Goal: Task Accomplishment & Management: Use online tool/utility

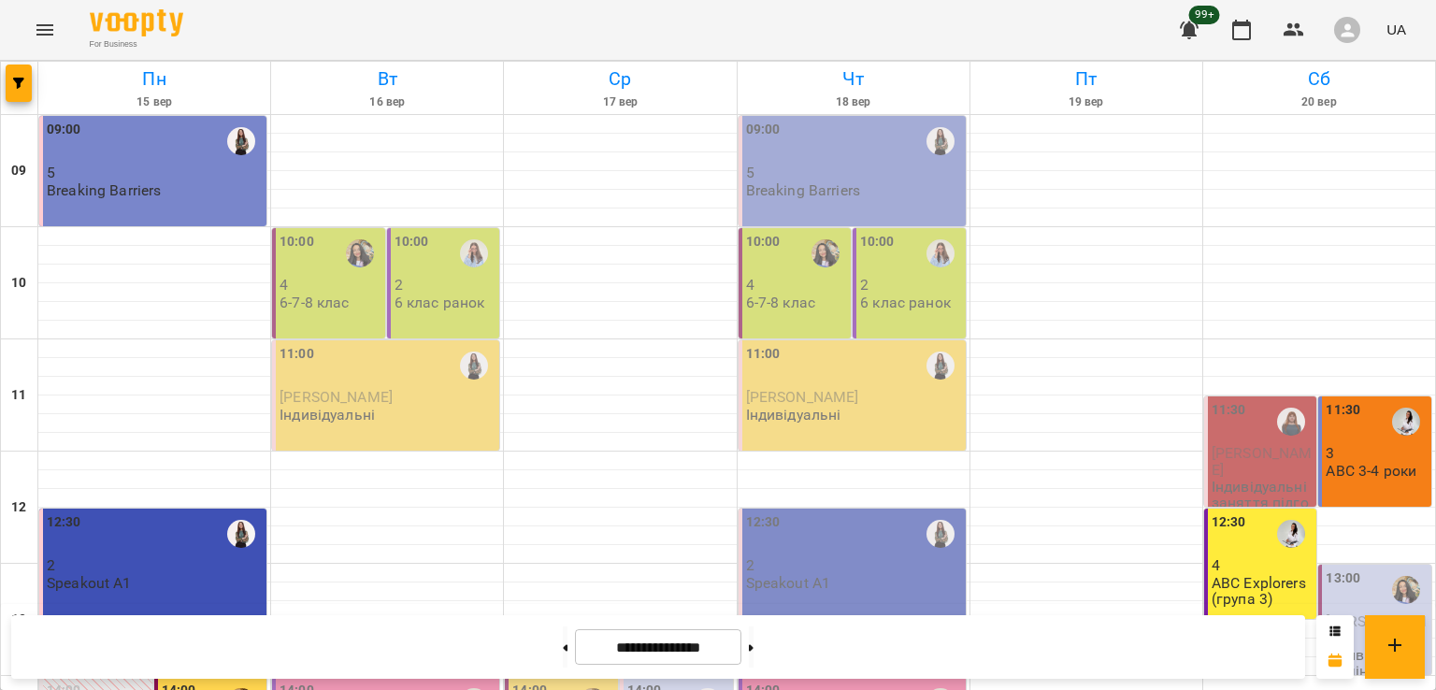
scroll to position [743, 0]
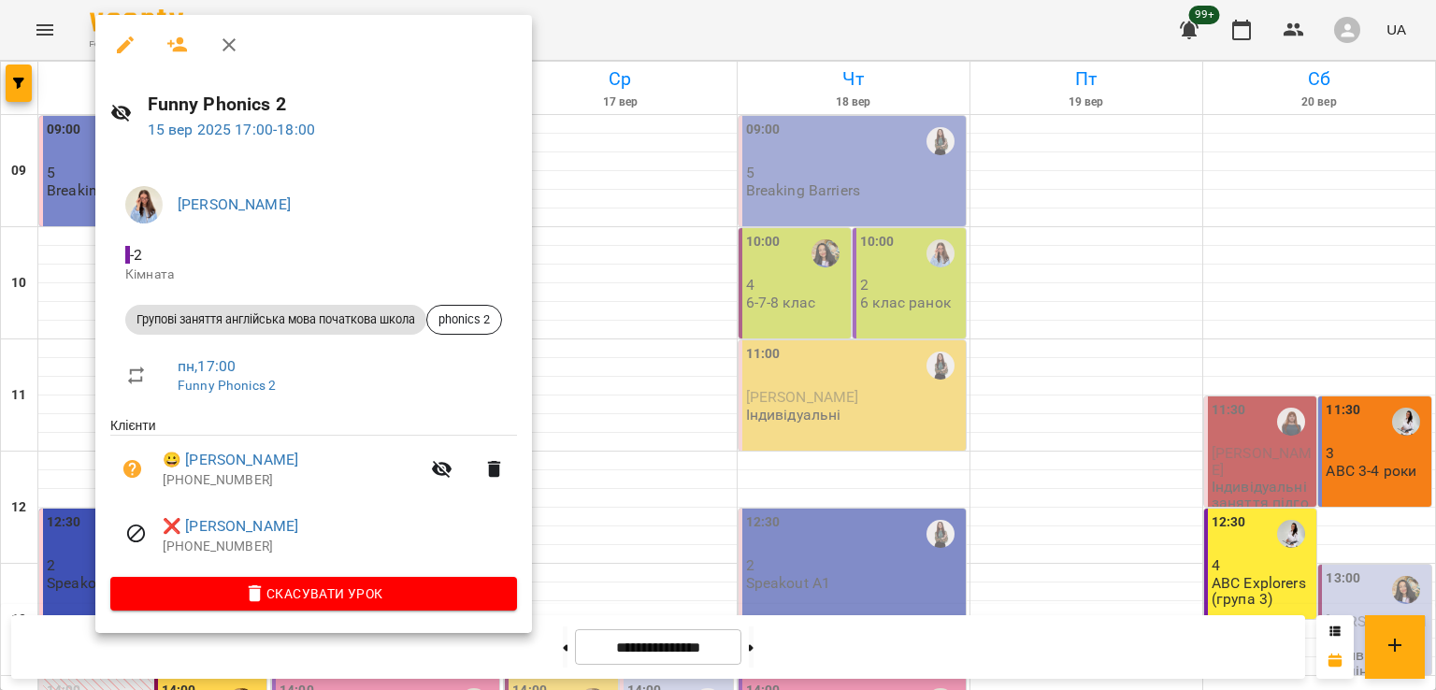
click at [232, 48] on icon "button" at bounding box center [229, 44] width 13 height 13
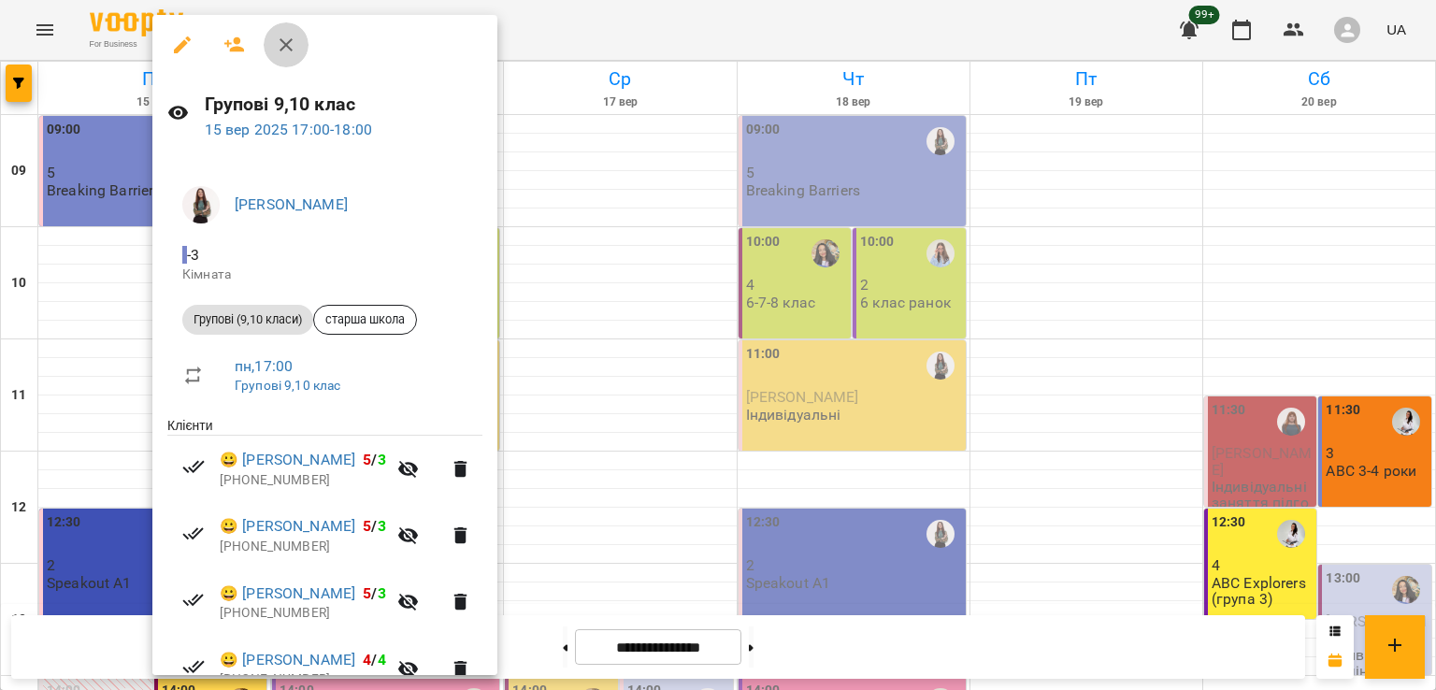
click at [285, 38] on icon "button" at bounding box center [286, 45] width 22 height 22
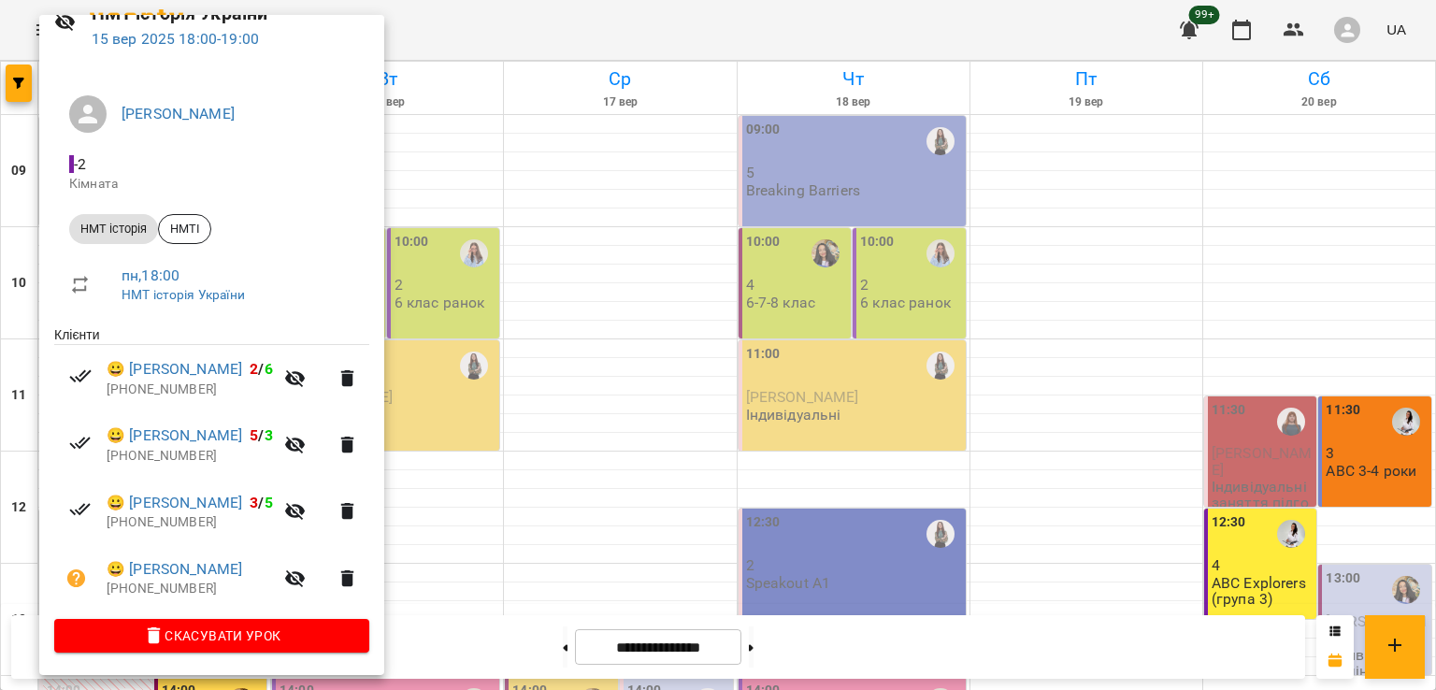
scroll to position [0, 0]
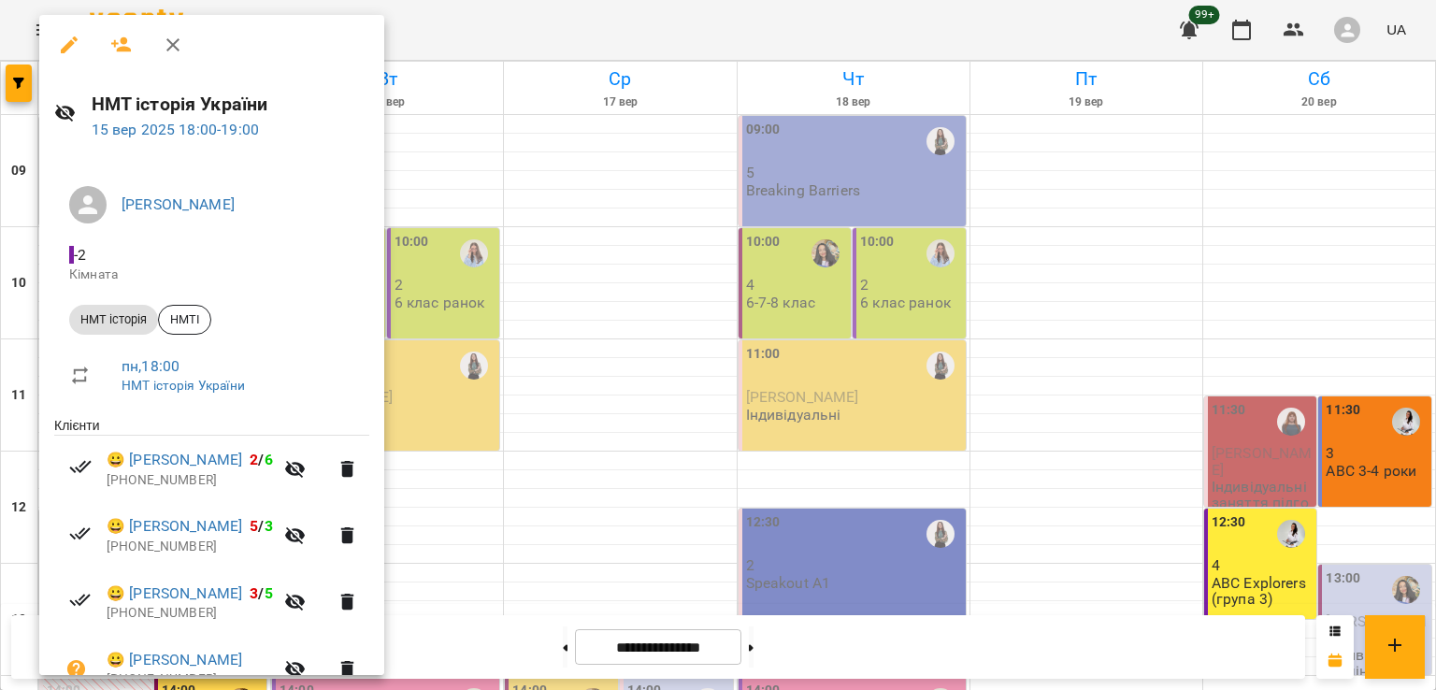
click at [175, 38] on icon "button" at bounding box center [173, 45] width 22 height 22
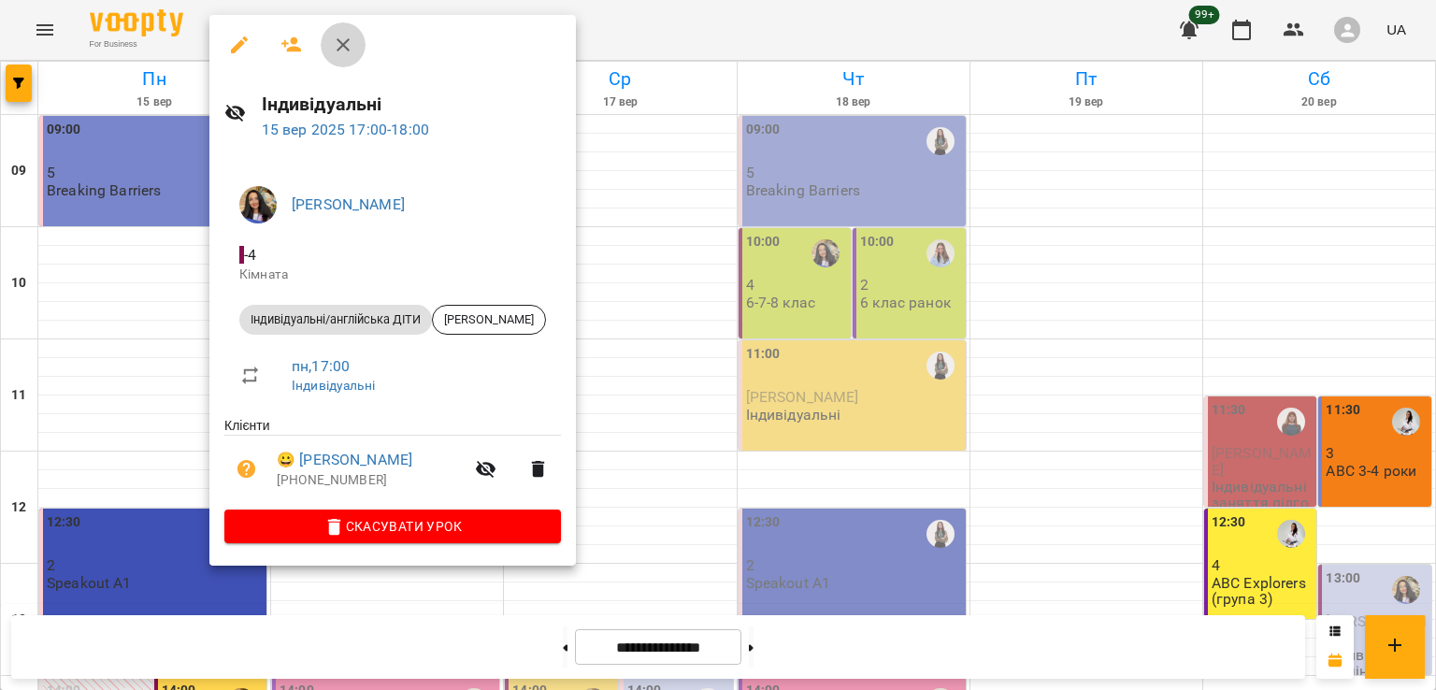
click at [342, 50] on icon "button" at bounding box center [343, 45] width 22 height 22
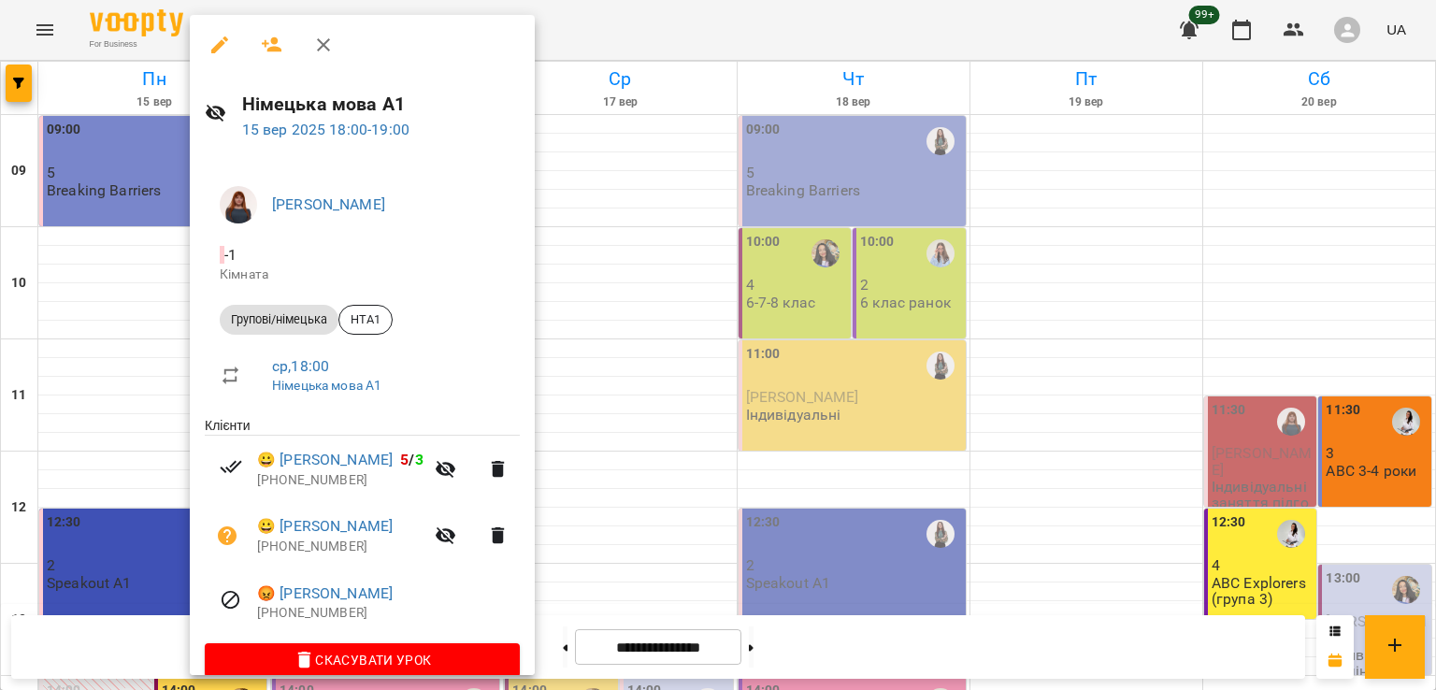
click at [323, 46] on icon "button" at bounding box center [323, 44] width 13 height 13
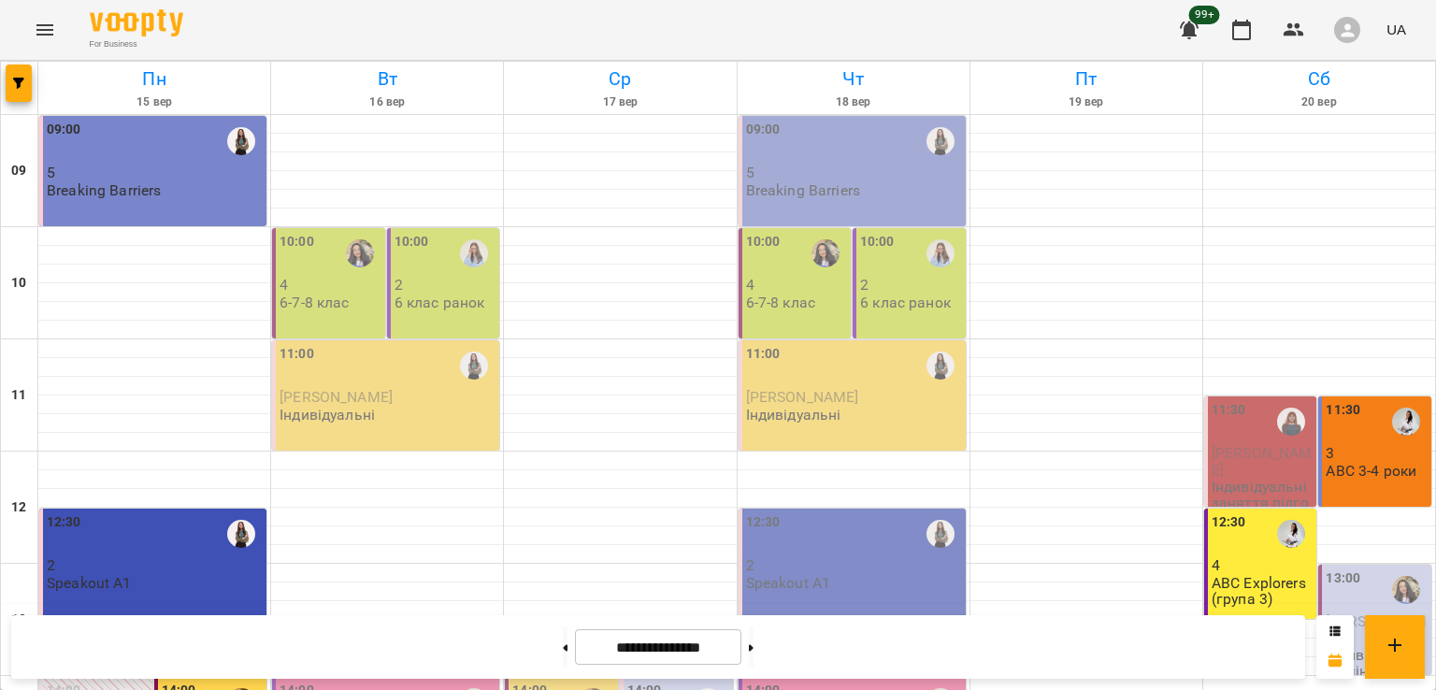
click at [387, 290] on div "10:00 2 6 клас ранок" at bounding box center [443, 283] width 113 height 110
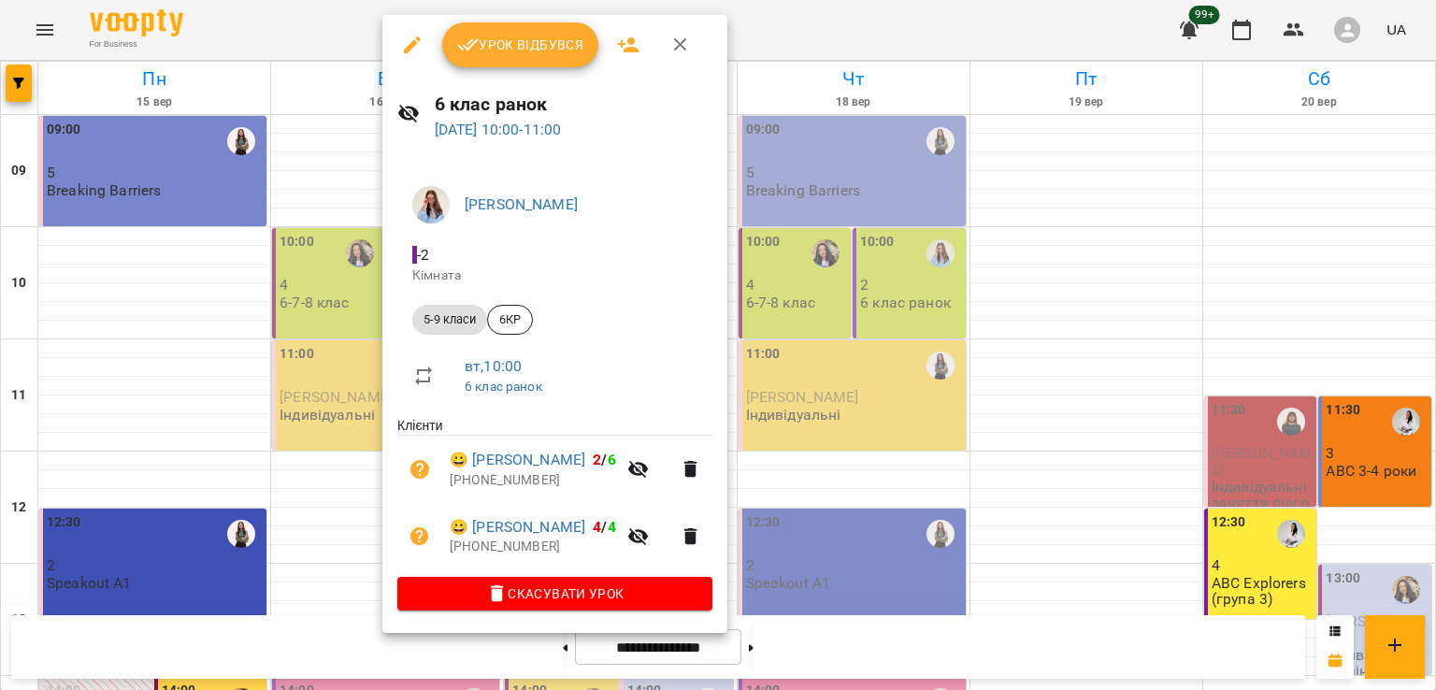
click at [666, 48] on button "button" at bounding box center [680, 44] width 45 height 45
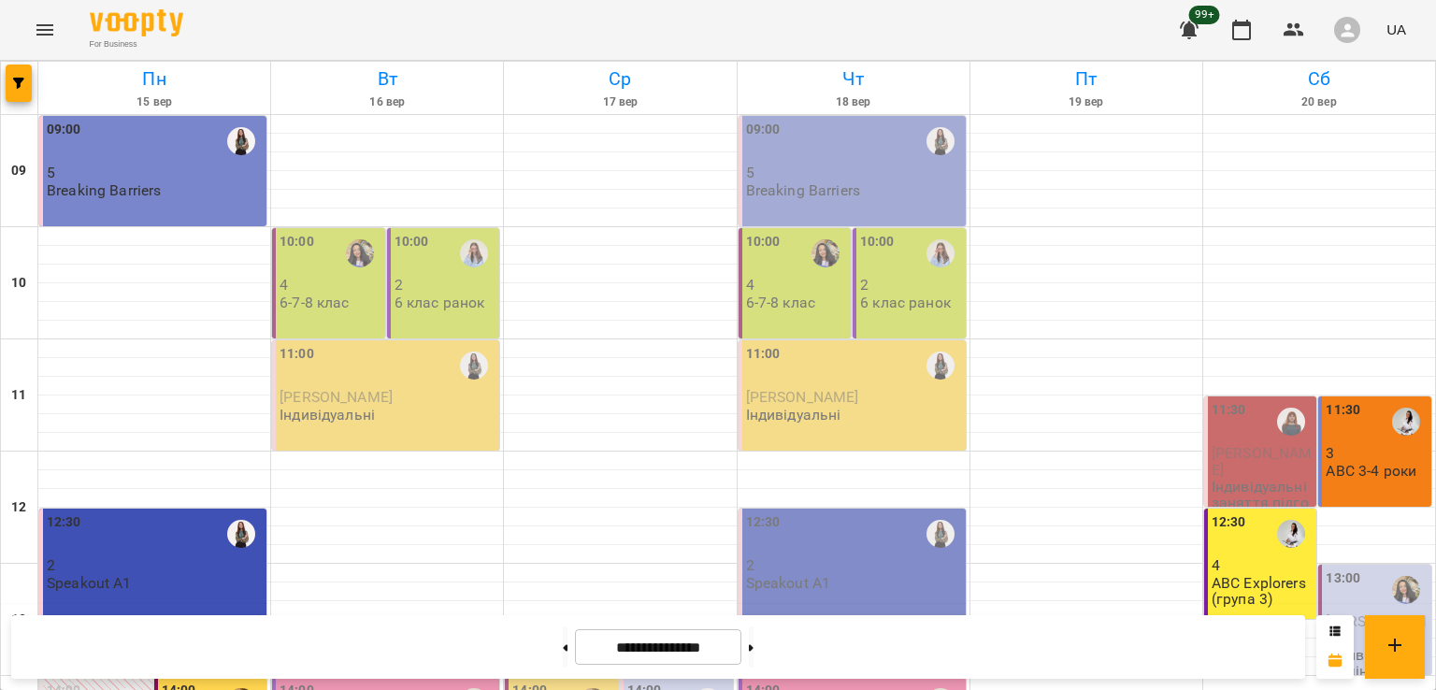
click at [320, 291] on p "4" at bounding box center [331, 285] width 102 height 16
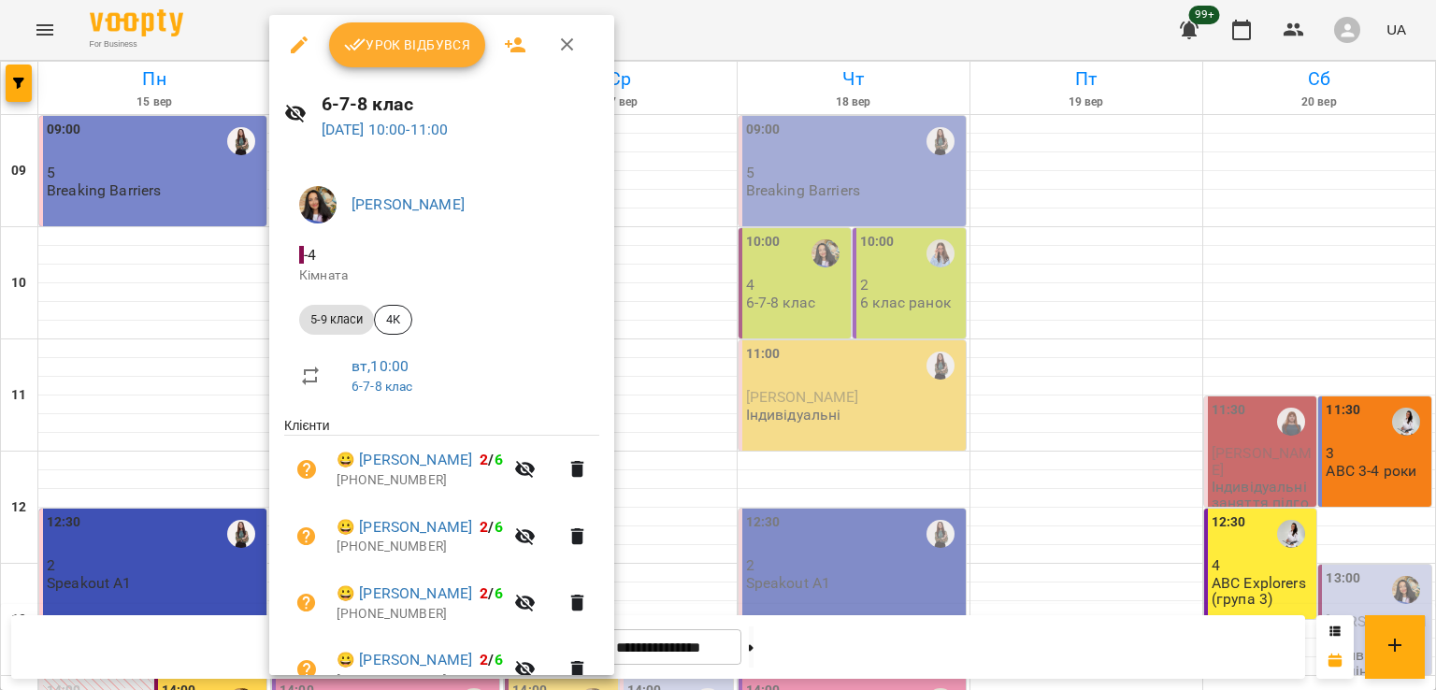
click at [572, 47] on icon "button" at bounding box center [567, 45] width 22 height 22
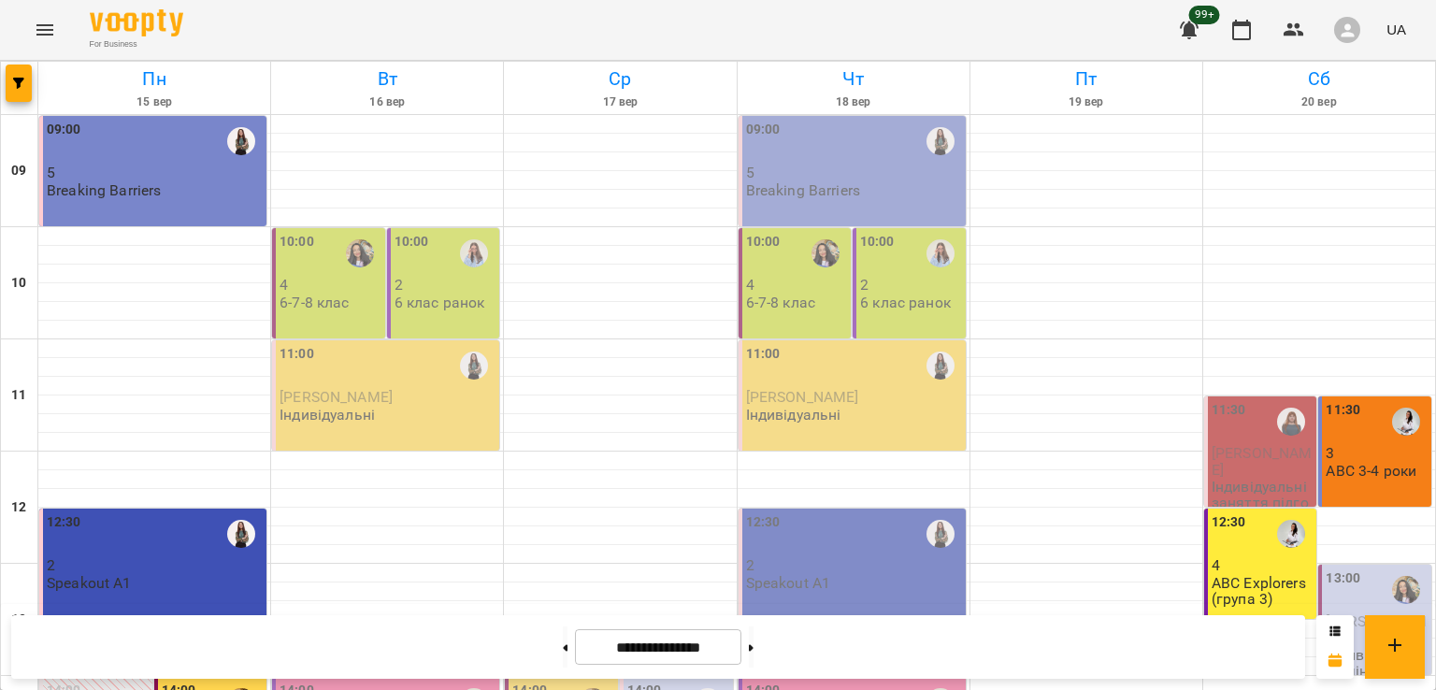
click at [343, 399] on span "[PERSON_NAME]" at bounding box center [336, 397] width 113 height 18
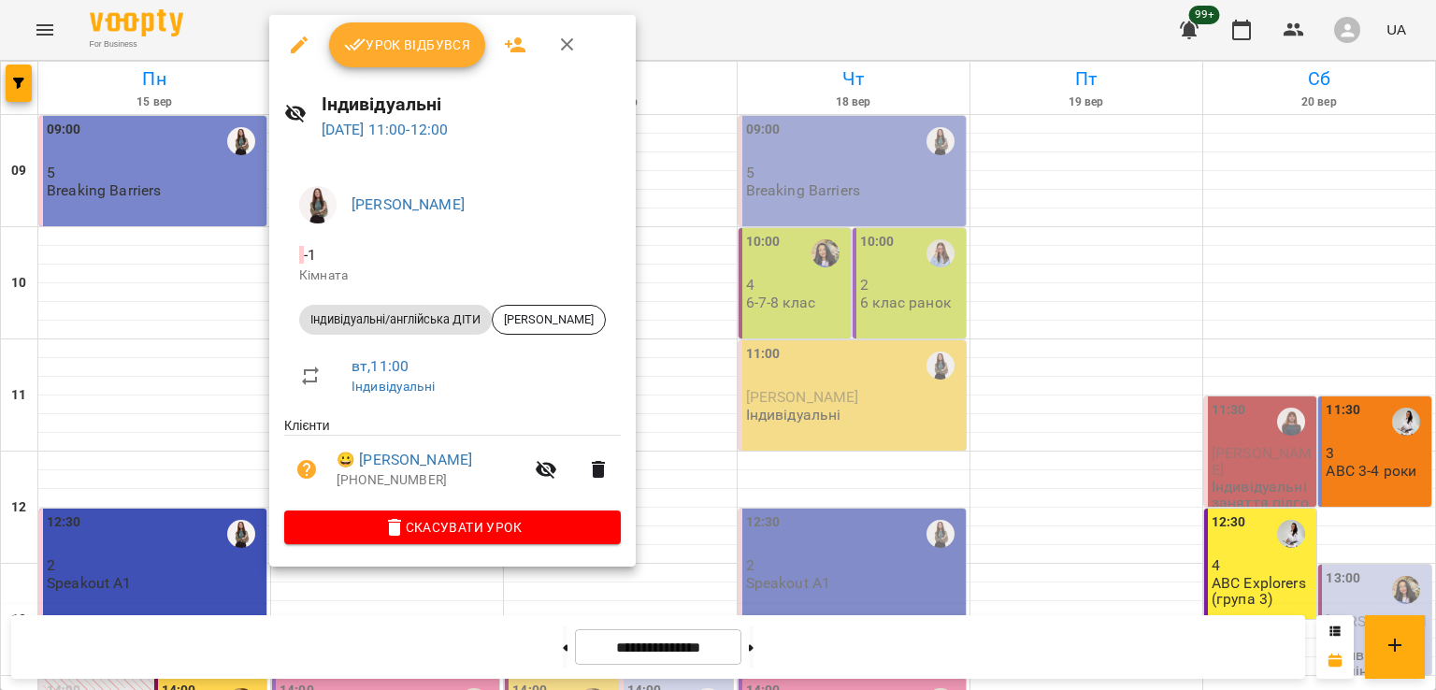
click at [557, 42] on icon "button" at bounding box center [567, 45] width 22 height 22
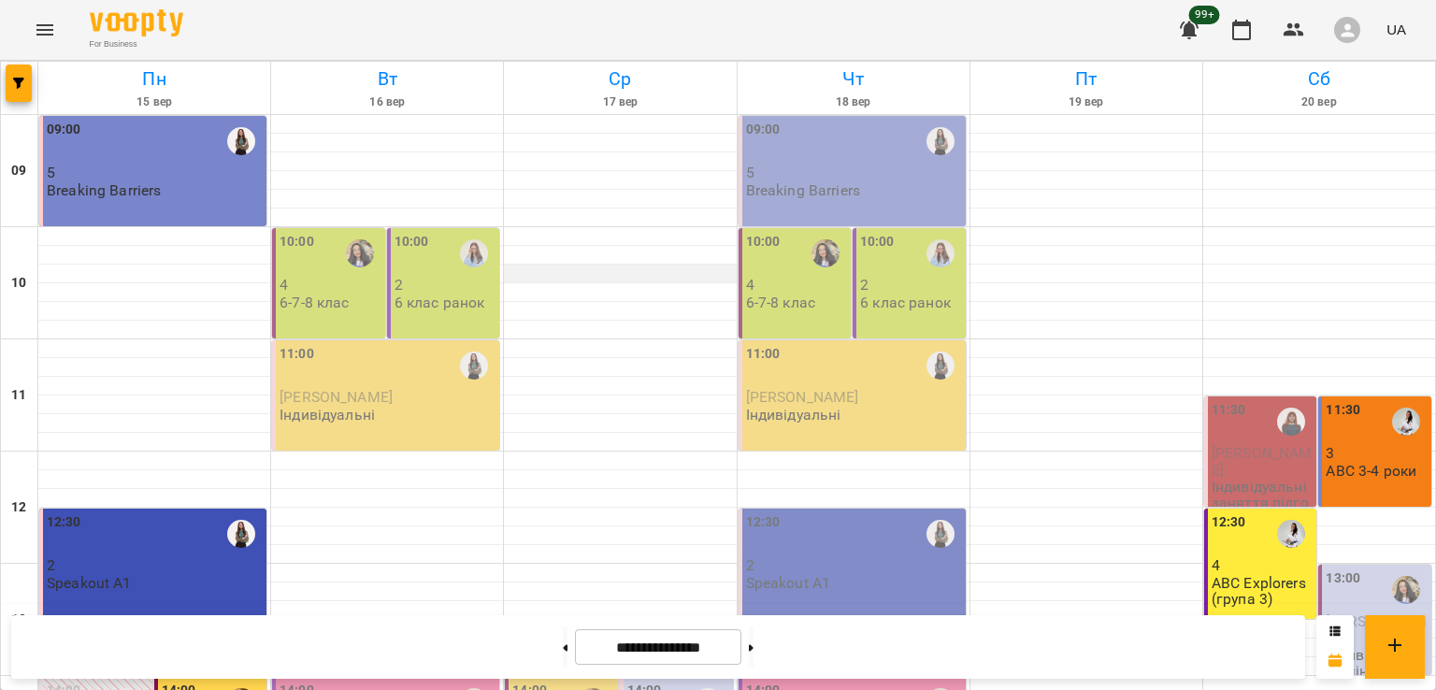
scroll to position [467, 0]
click at [1190, 21] on icon "button" at bounding box center [1189, 30] width 22 height 22
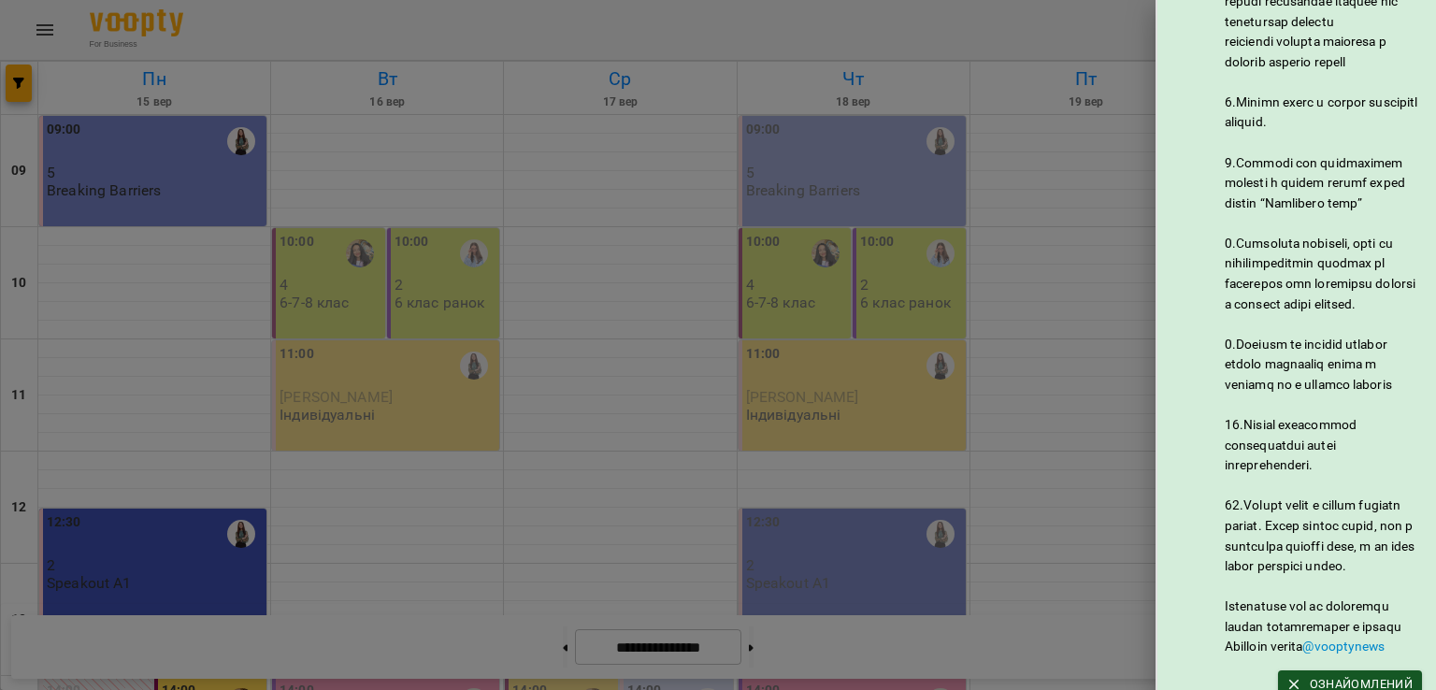
scroll to position [1028, 0]
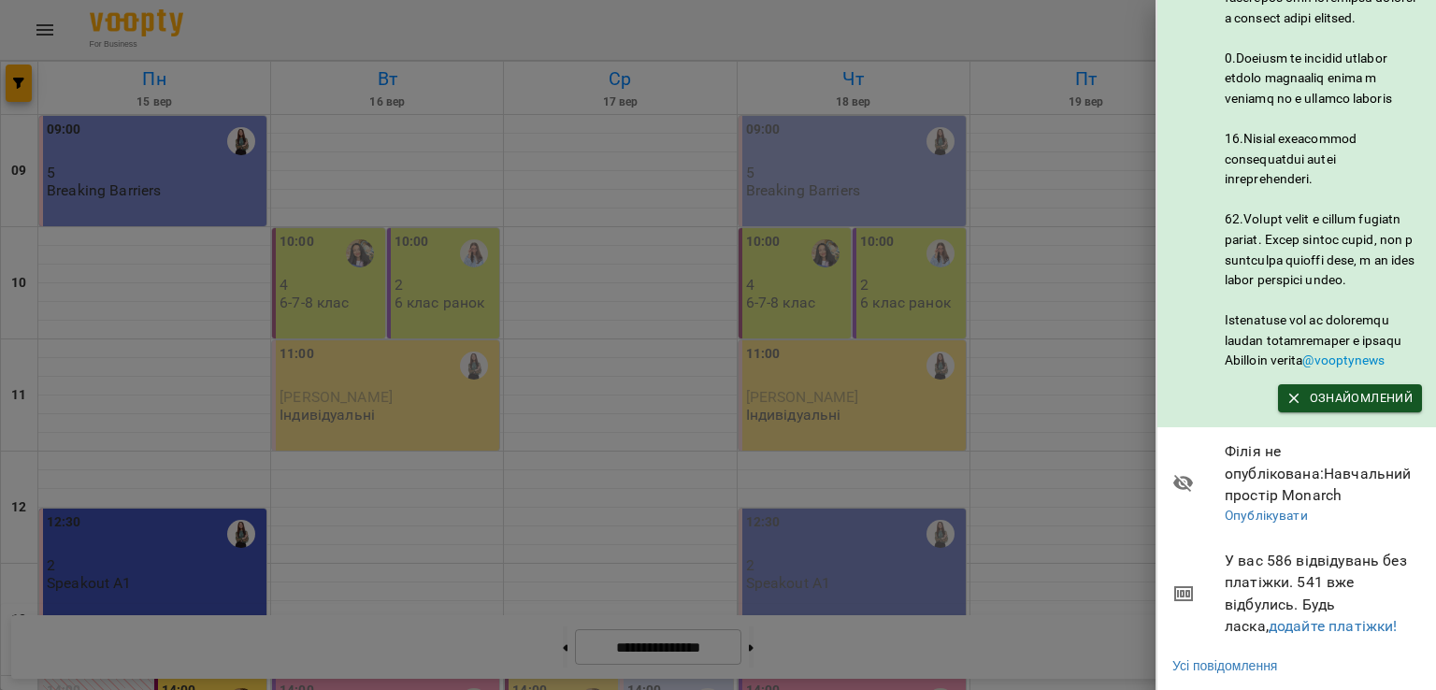
click at [39, 44] on div at bounding box center [718, 345] width 1436 height 690
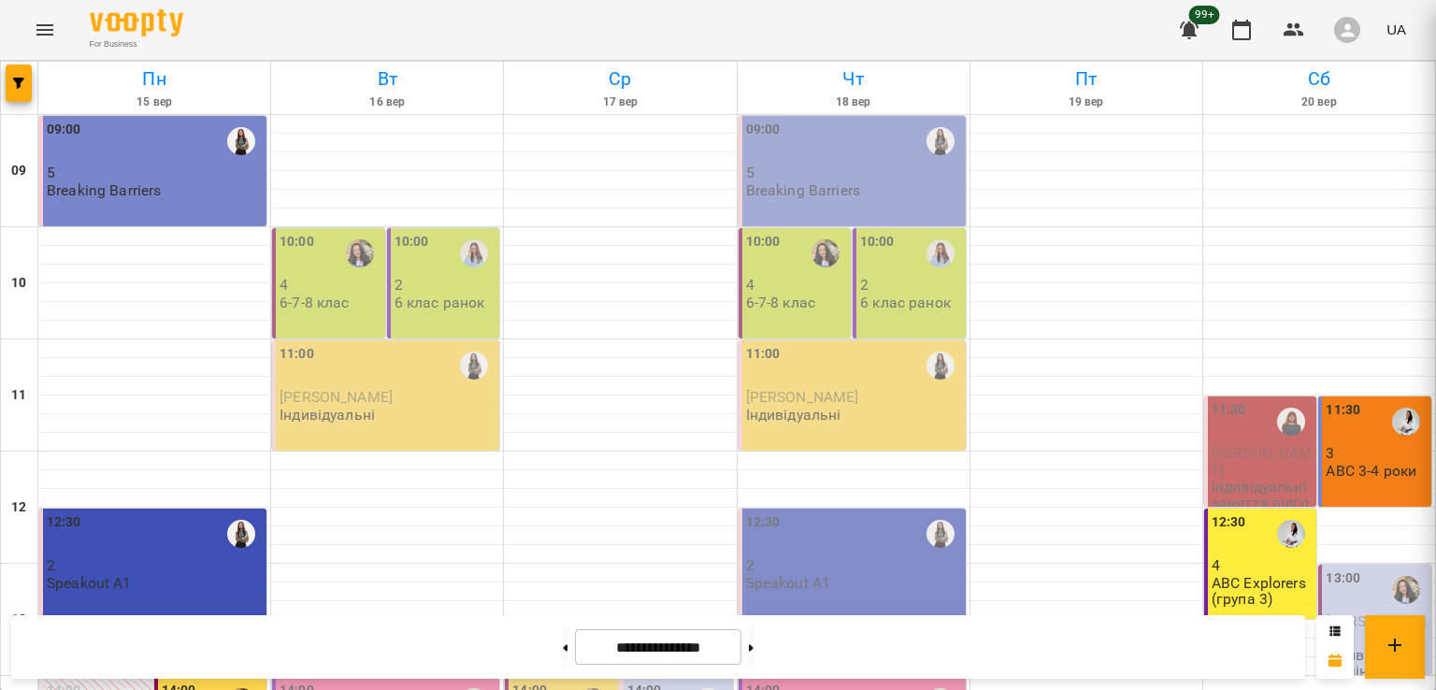
click at [44, 29] on icon "Menu" at bounding box center [44, 29] width 17 height 11
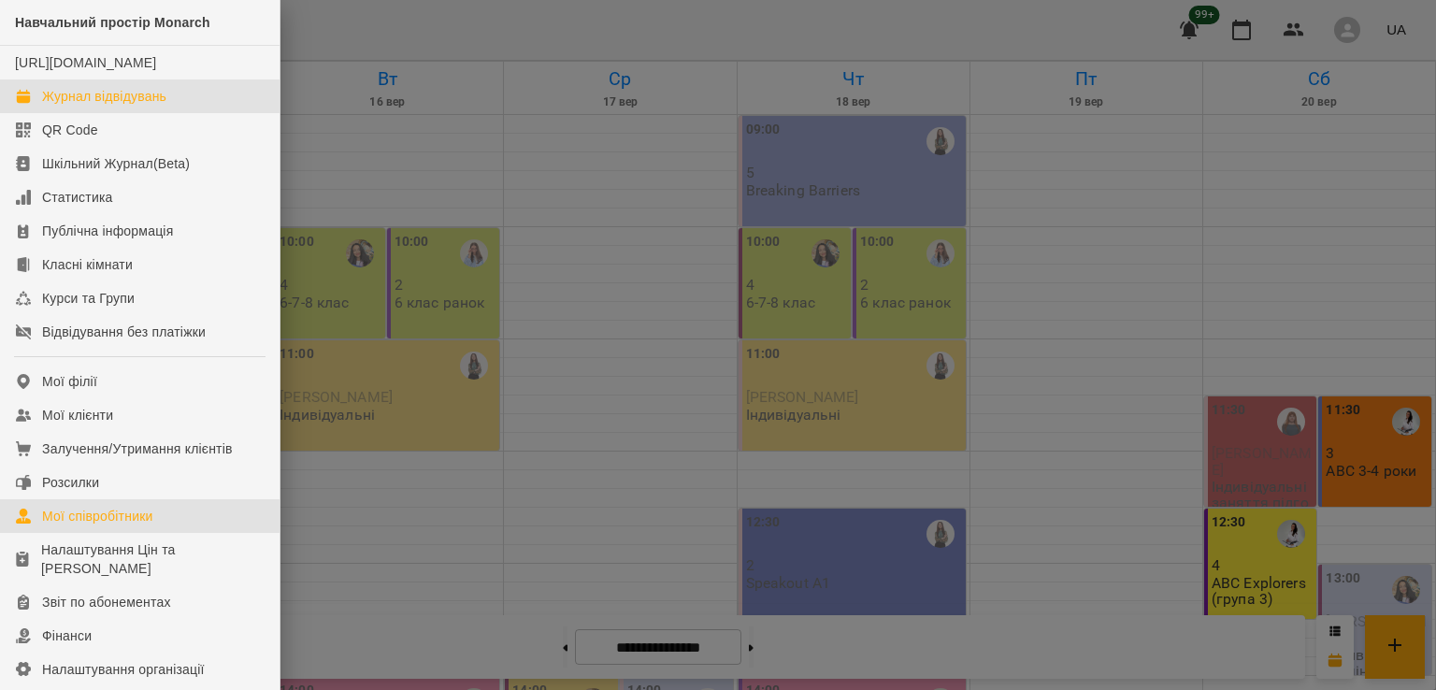
click at [101, 524] on link "Мої співробітники" at bounding box center [140, 516] width 280 height 34
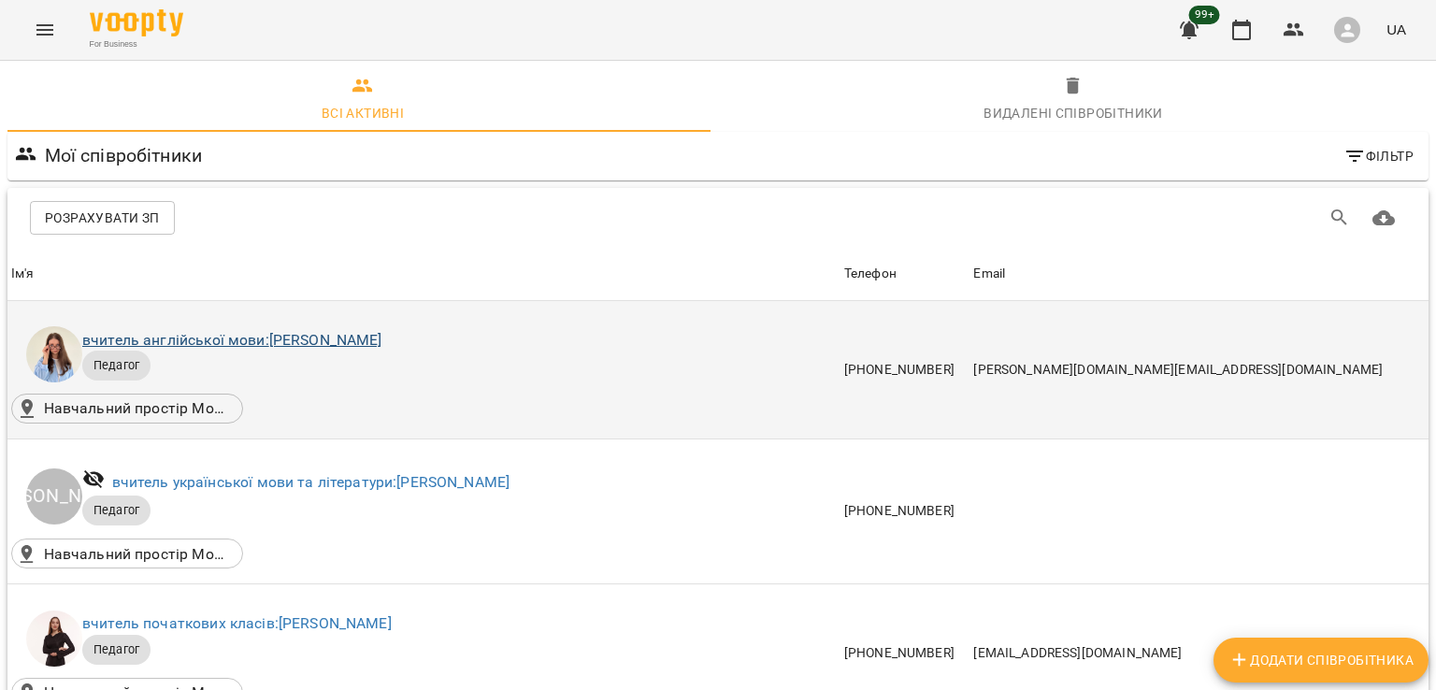
scroll to position [93, 0]
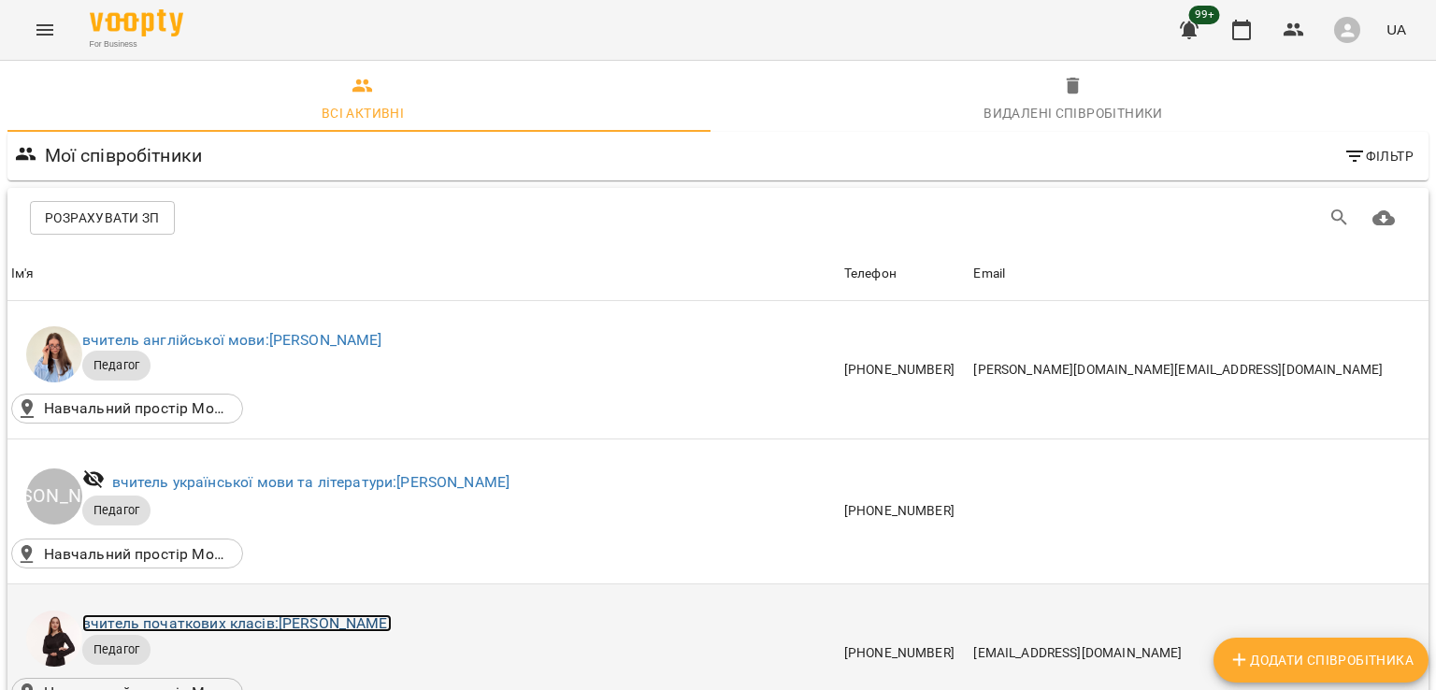
click at [218, 614] on link "вчитель початкових класів: [PERSON_NAME]" at bounding box center [236, 623] width 309 height 18
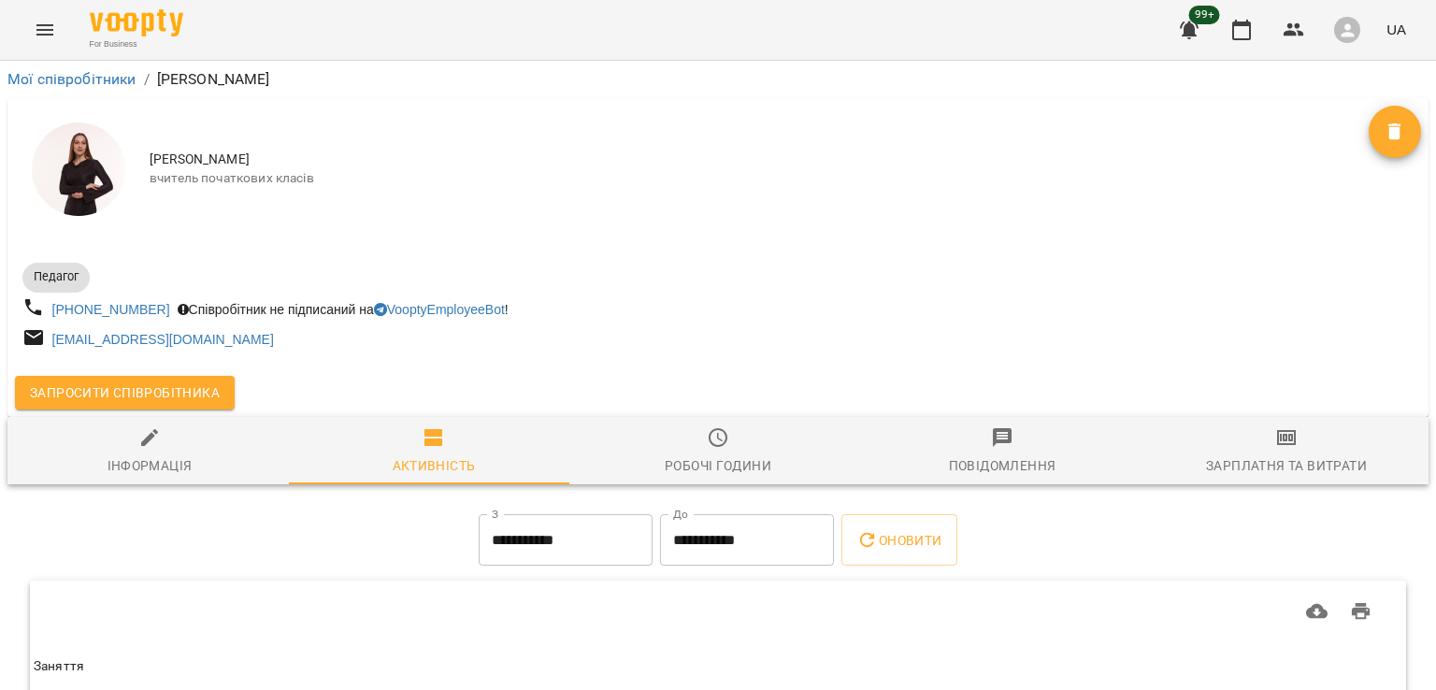
drag, startPoint x: 53, startPoint y: 88, endPoint x: 31, endPoint y: 55, distance: 39.7
click at [52, 87] on li "Мої співробітники" at bounding box center [71, 79] width 129 height 22
click at [79, 79] on link "Мої співробітники" at bounding box center [71, 79] width 129 height 18
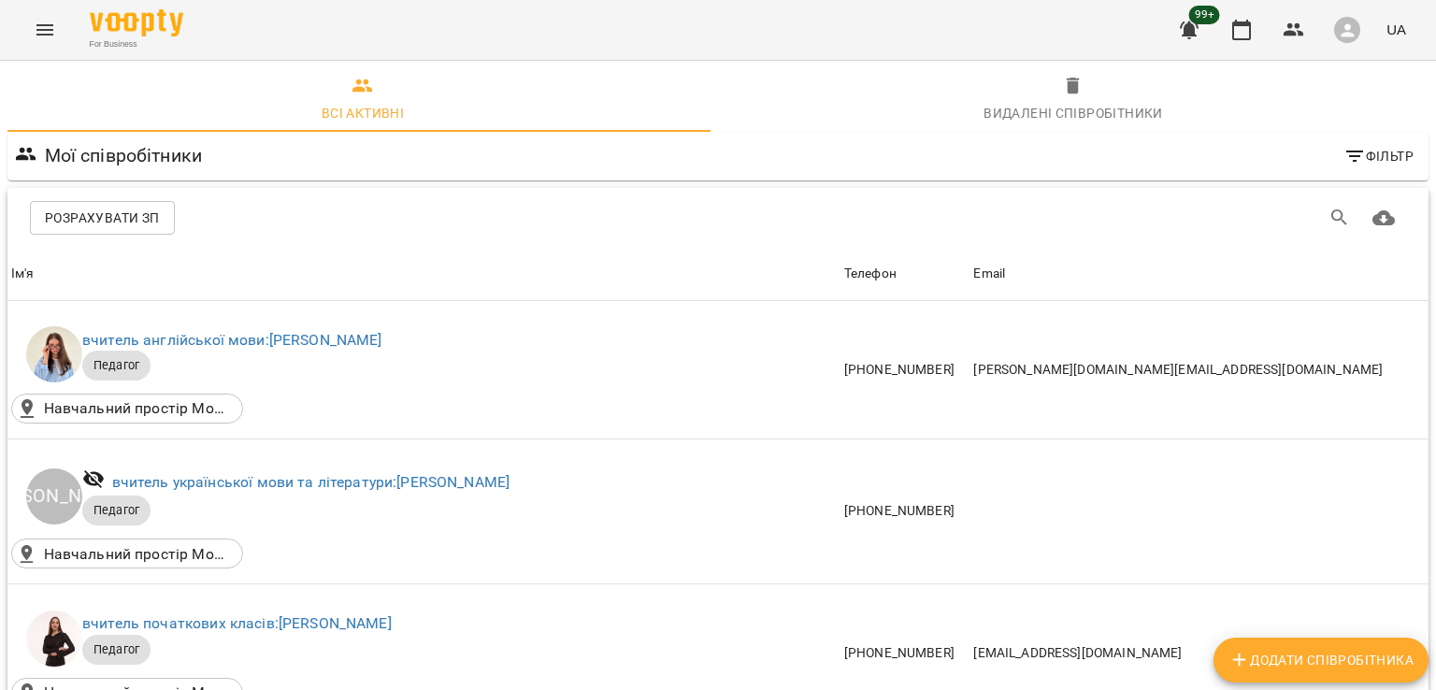
scroll to position [841, 0]
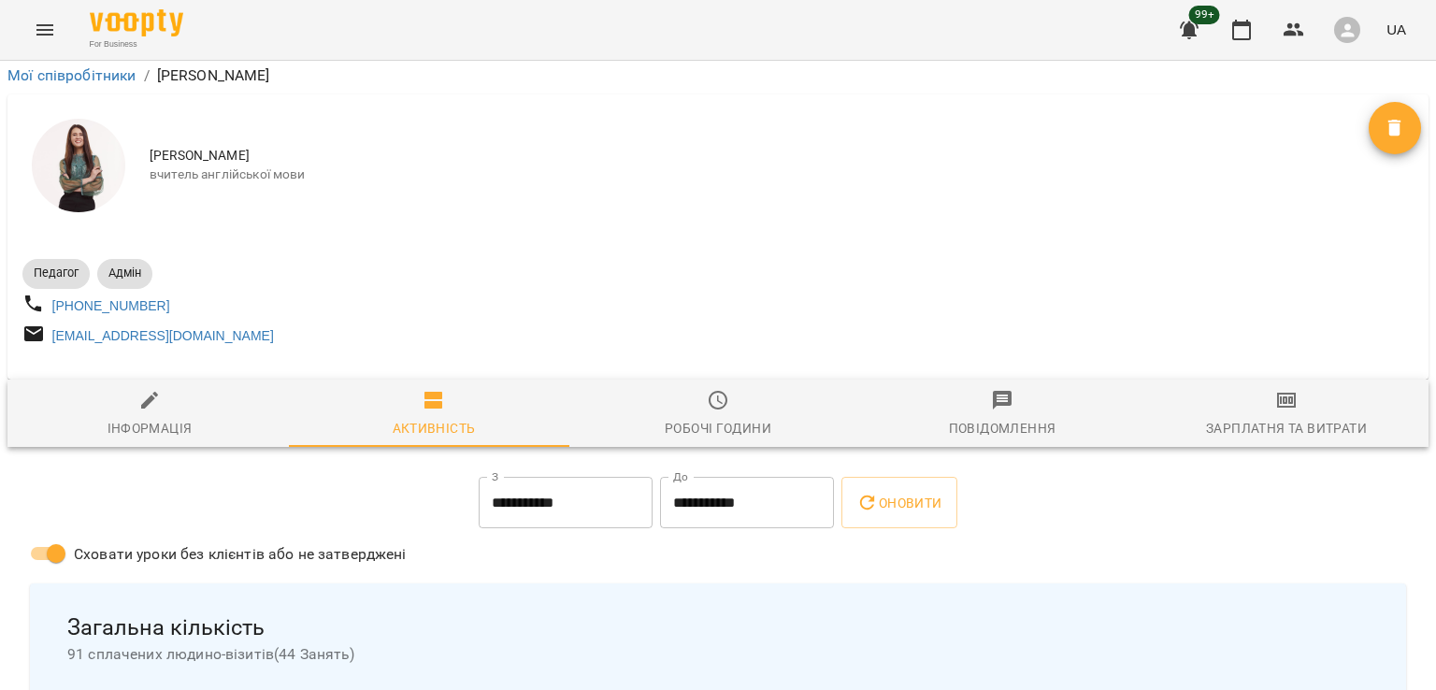
scroll to position [93, 0]
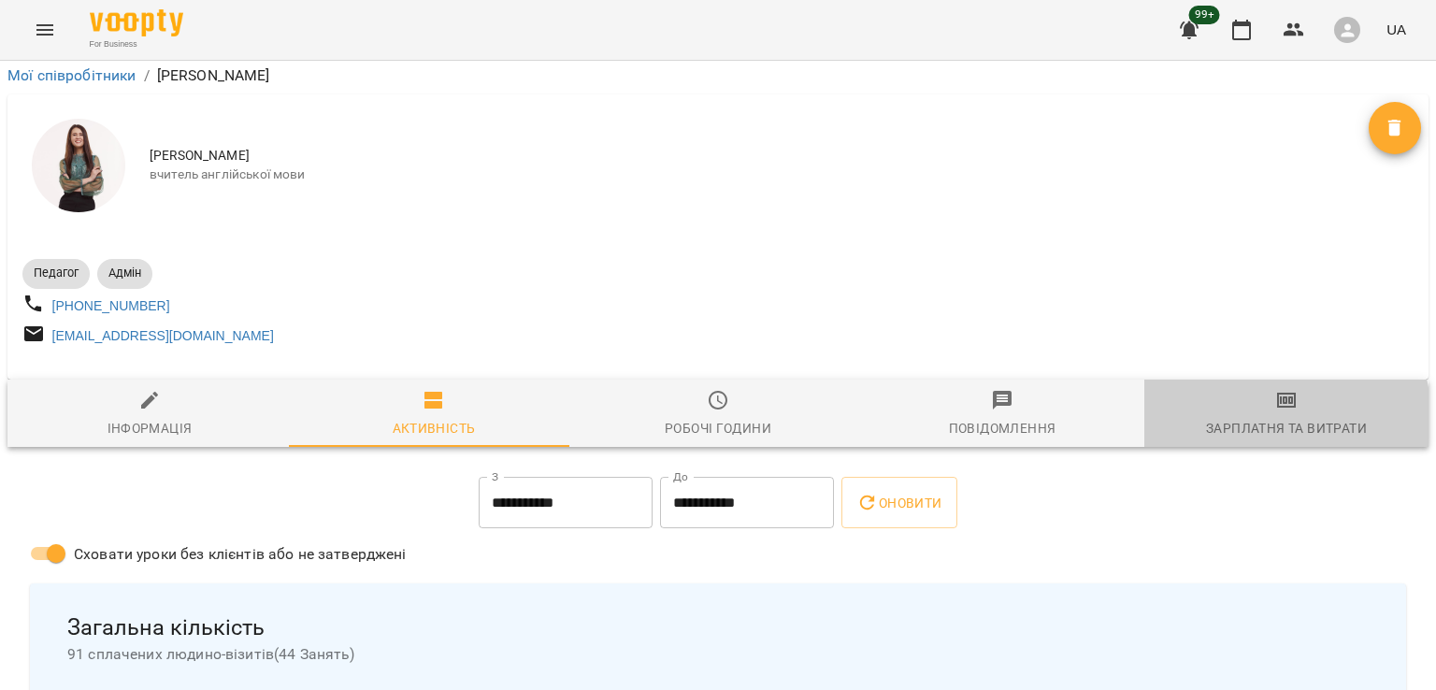
click at [1252, 417] on div "Зарплатня та Витрати" at bounding box center [1286, 428] width 161 height 22
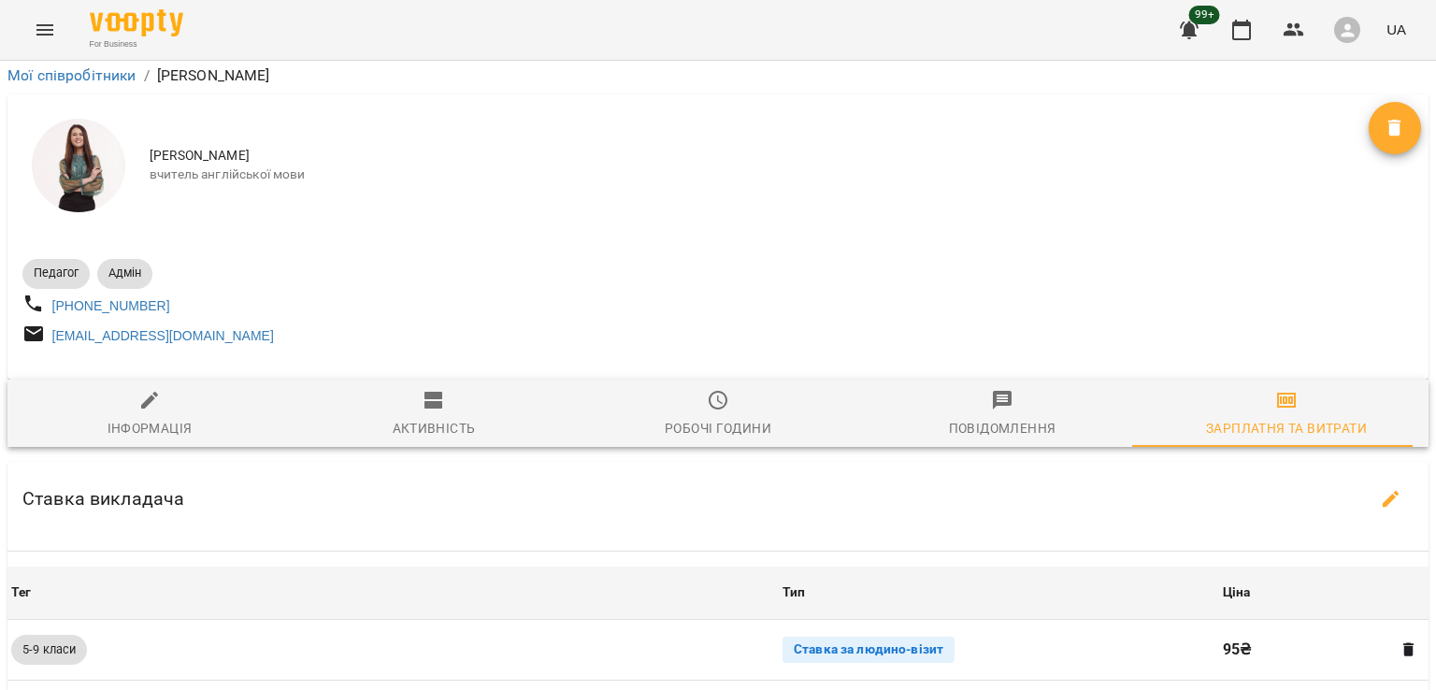
scroll to position [1122, 0]
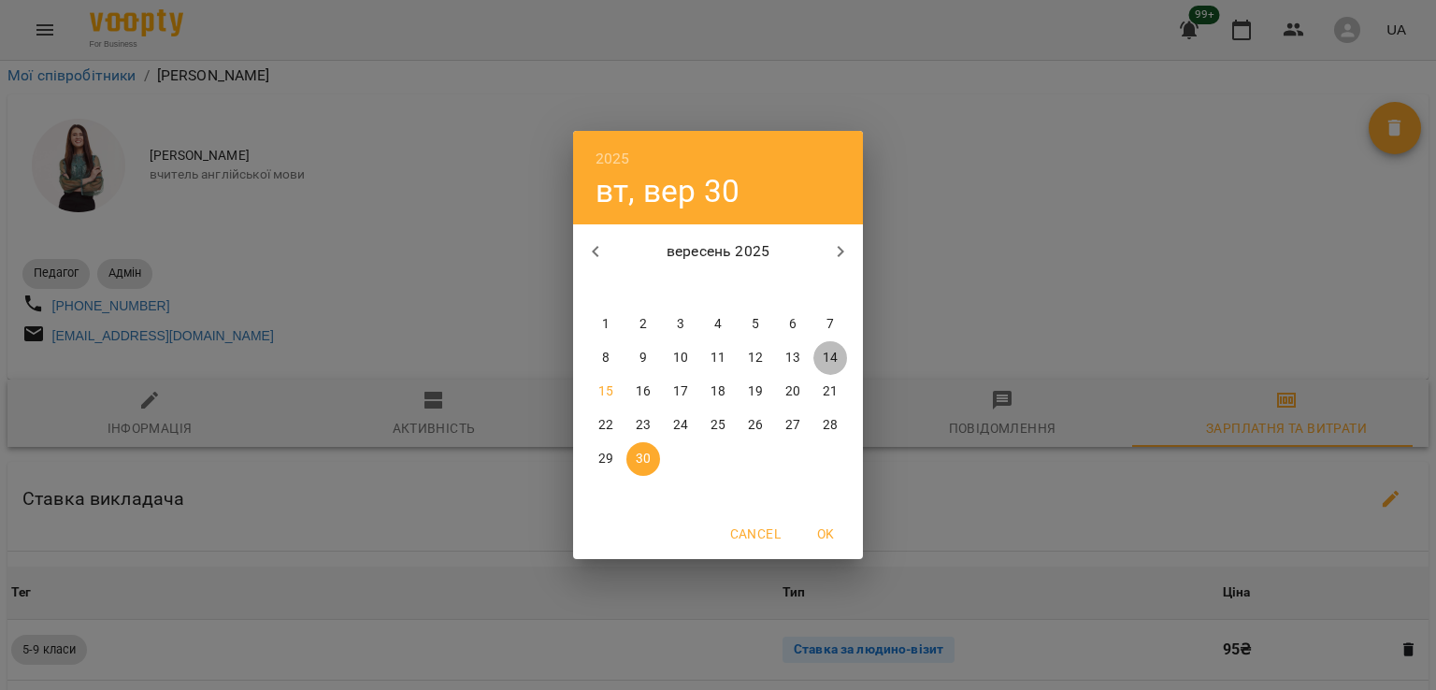
click at [829, 357] on p "14" at bounding box center [830, 358] width 15 height 19
type input "**********"
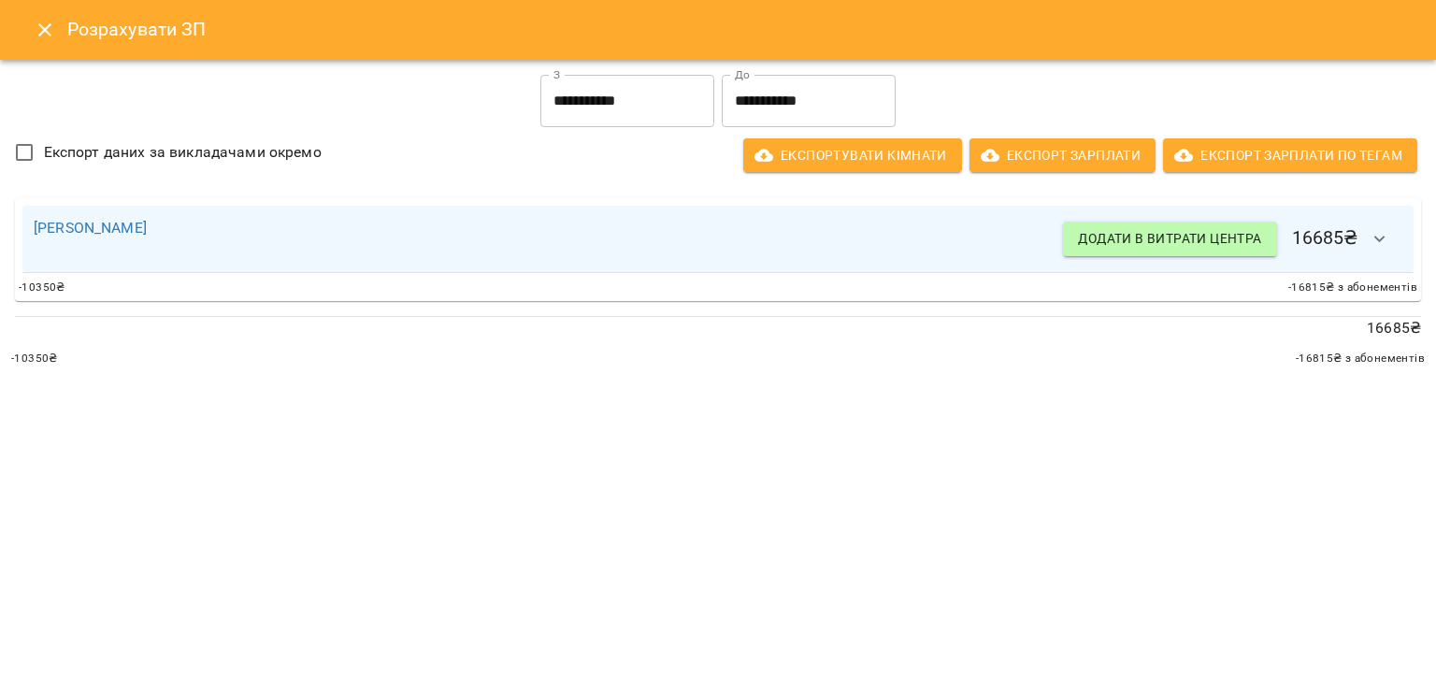
click at [815, 103] on input "**********" at bounding box center [809, 101] width 174 height 52
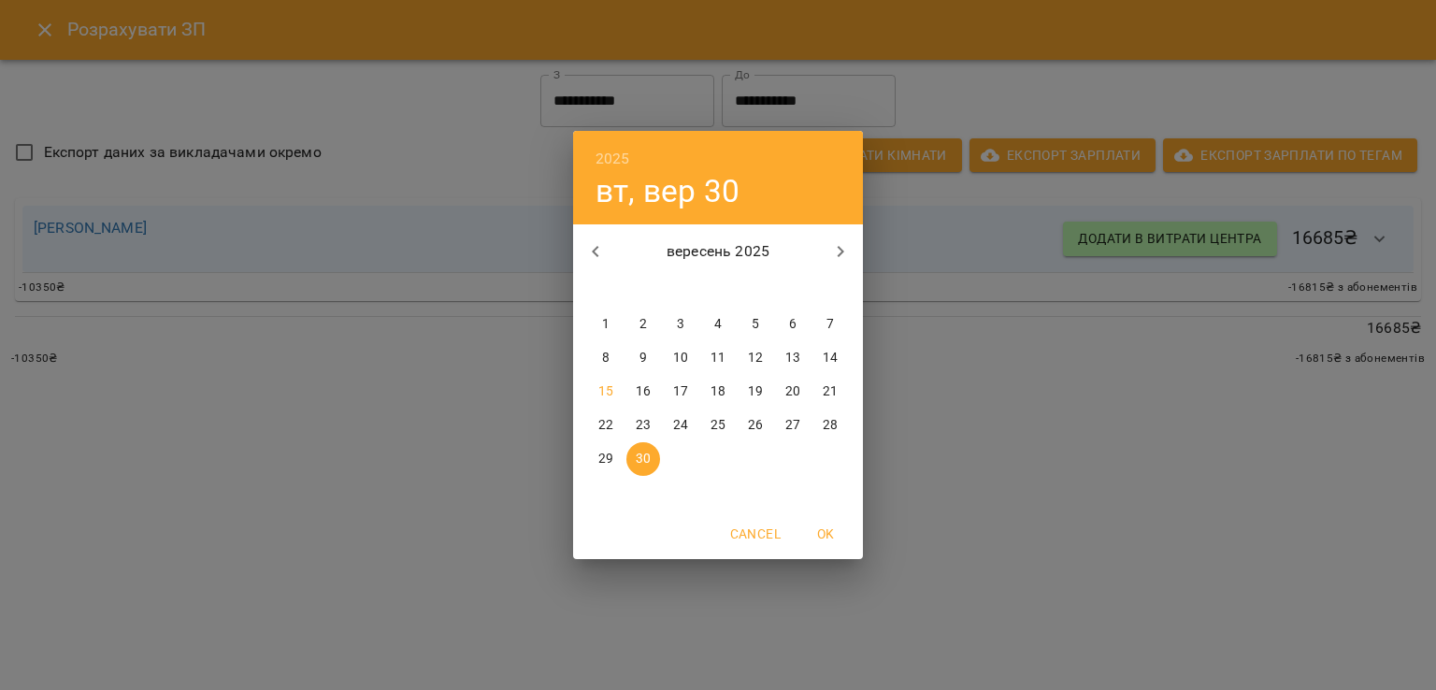
click at [755, 352] on p "12" at bounding box center [755, 358] width 15 height 19
type input "**********"
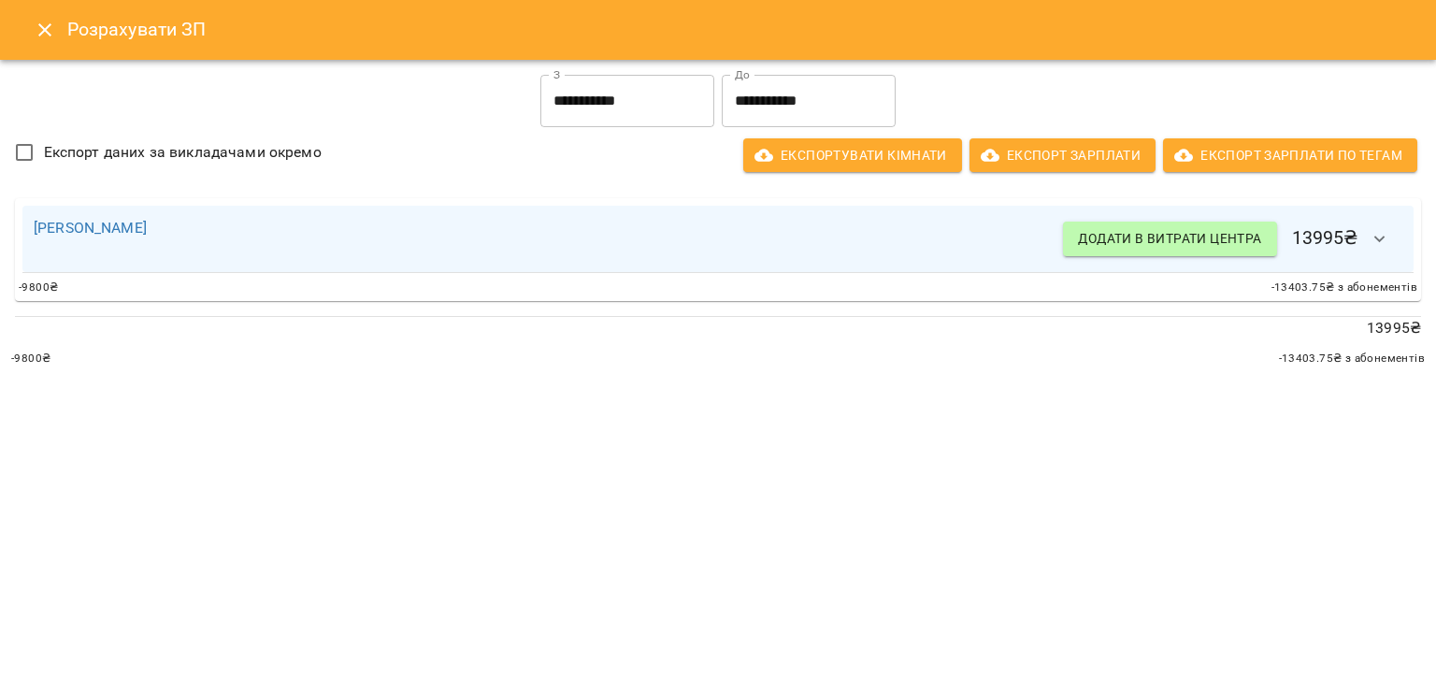
click at [1300, 294] on span "-13403.75 ₴ з абонементів" at bounding box center [1344, 288] width 146 height 19
click at [1372, 238] on icon "button" at bounding box center [1380, 239] width 22 height 22
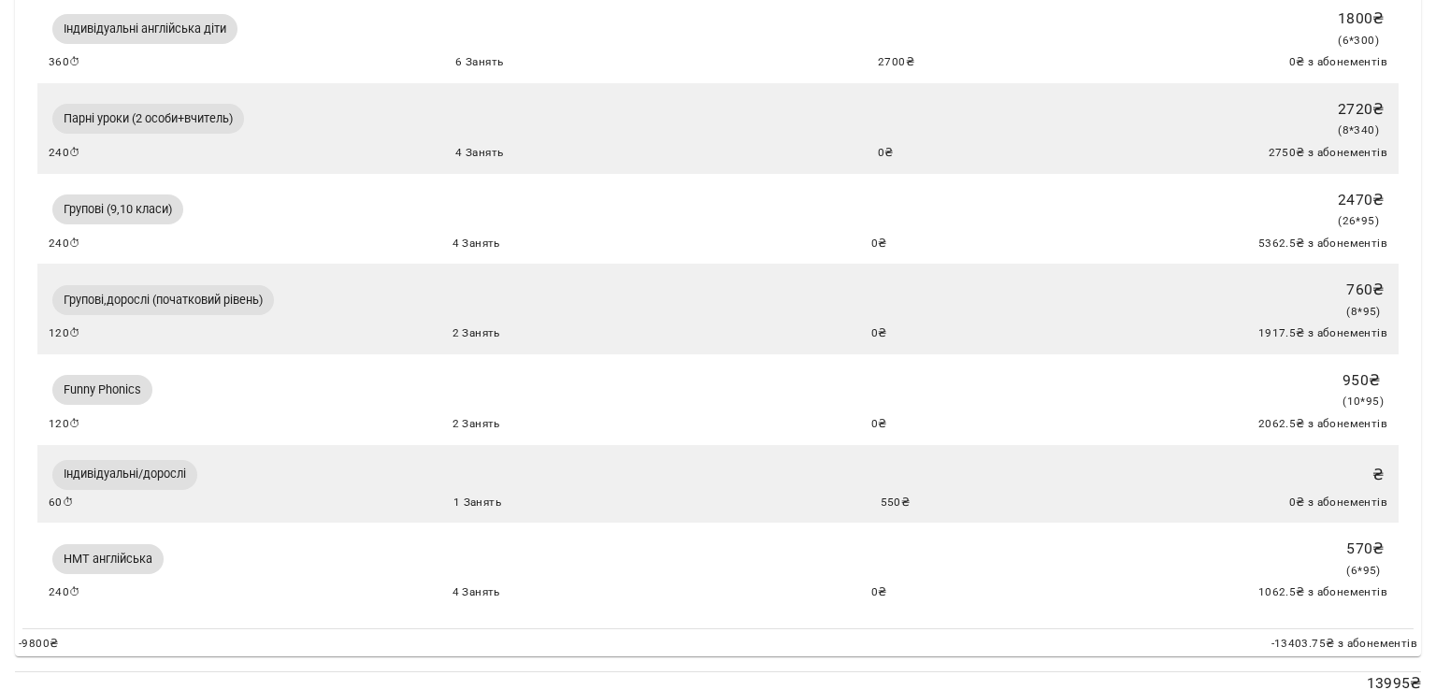
scroll to position [824, 0]
